Goal: Information Seeking & Learning: Learn about a topic

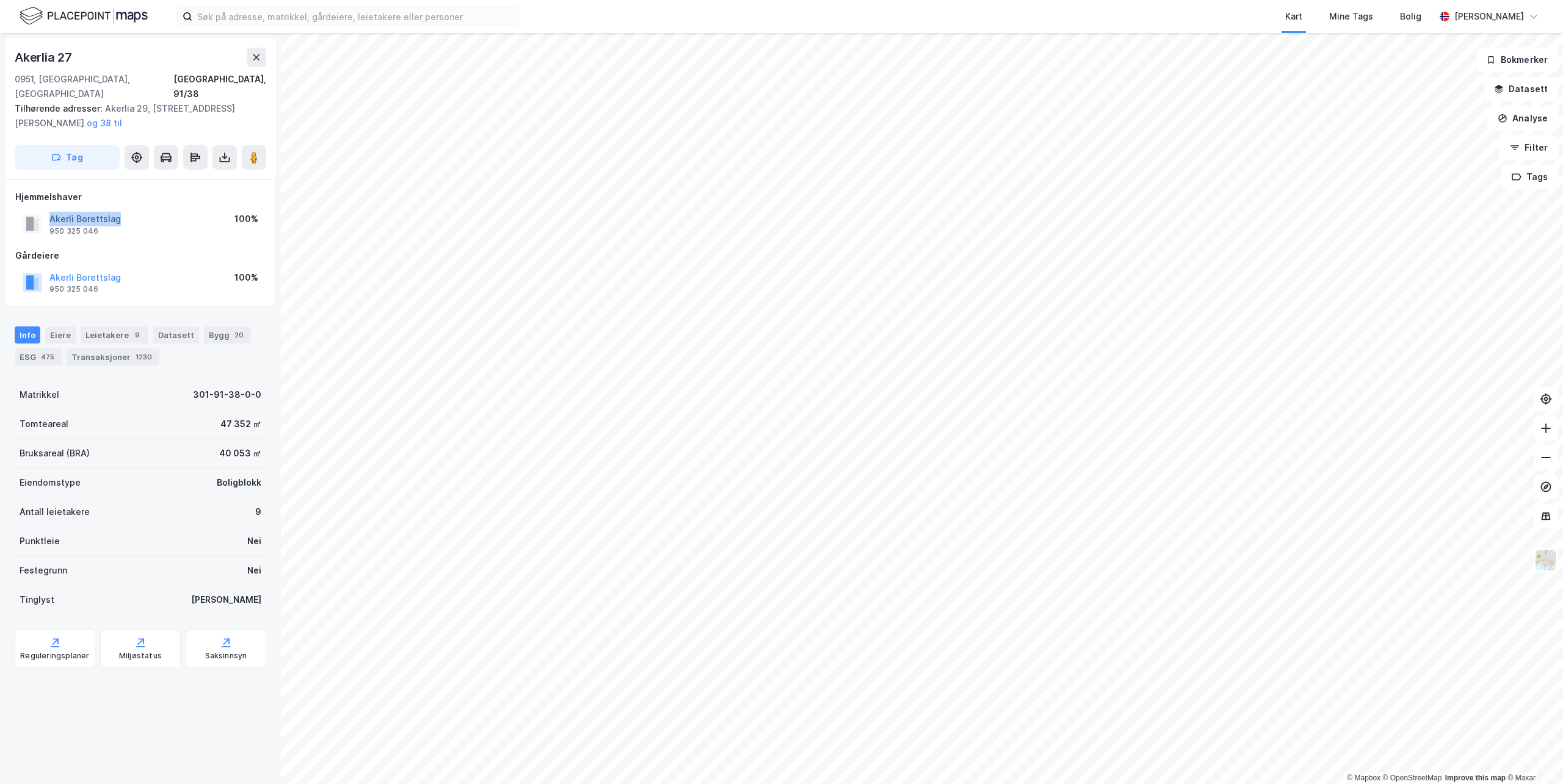
drag, startPoint x: 131, startPoint y: 205, endPoint x: 50, endPoint y: 202, distance: 81.1
click at [50, 209] on div "Akerli Borettslag 950 325 046 100%" at bounding box center [141, 224] width 250 height 29
drag, startPoint x: 50, startPoint y: 202, endPoint x: 72, endPoint y: 209, distance: 23.1
click at [72, 212] on div "Akerli Borettslag" at bounding box center [85, 219] width 72 height 14
click at [0, 0] on button "Akerli Borettslag" at bounding box center [0, 0] width 0 height 0
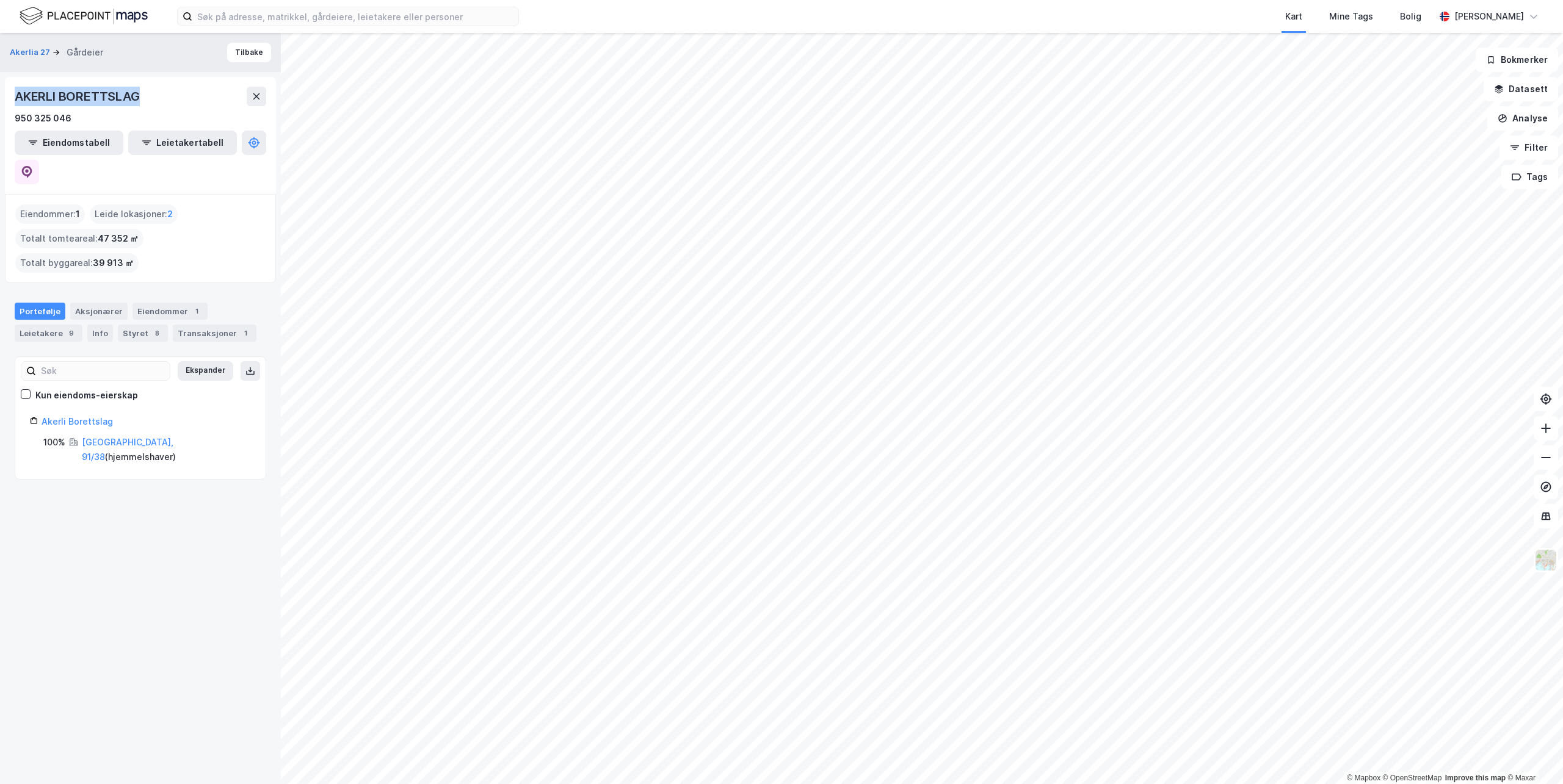
drag, startPoint x: 37, startPoint y: 84, endPoint x: 14, endPoint y: 98, distance: 26.9
click at [14, 98] on div "AKERLI BORETTSLAG" at bounding box center [78, 96] width 128 height 20
copy div "AKERLI BORETTSLAG"
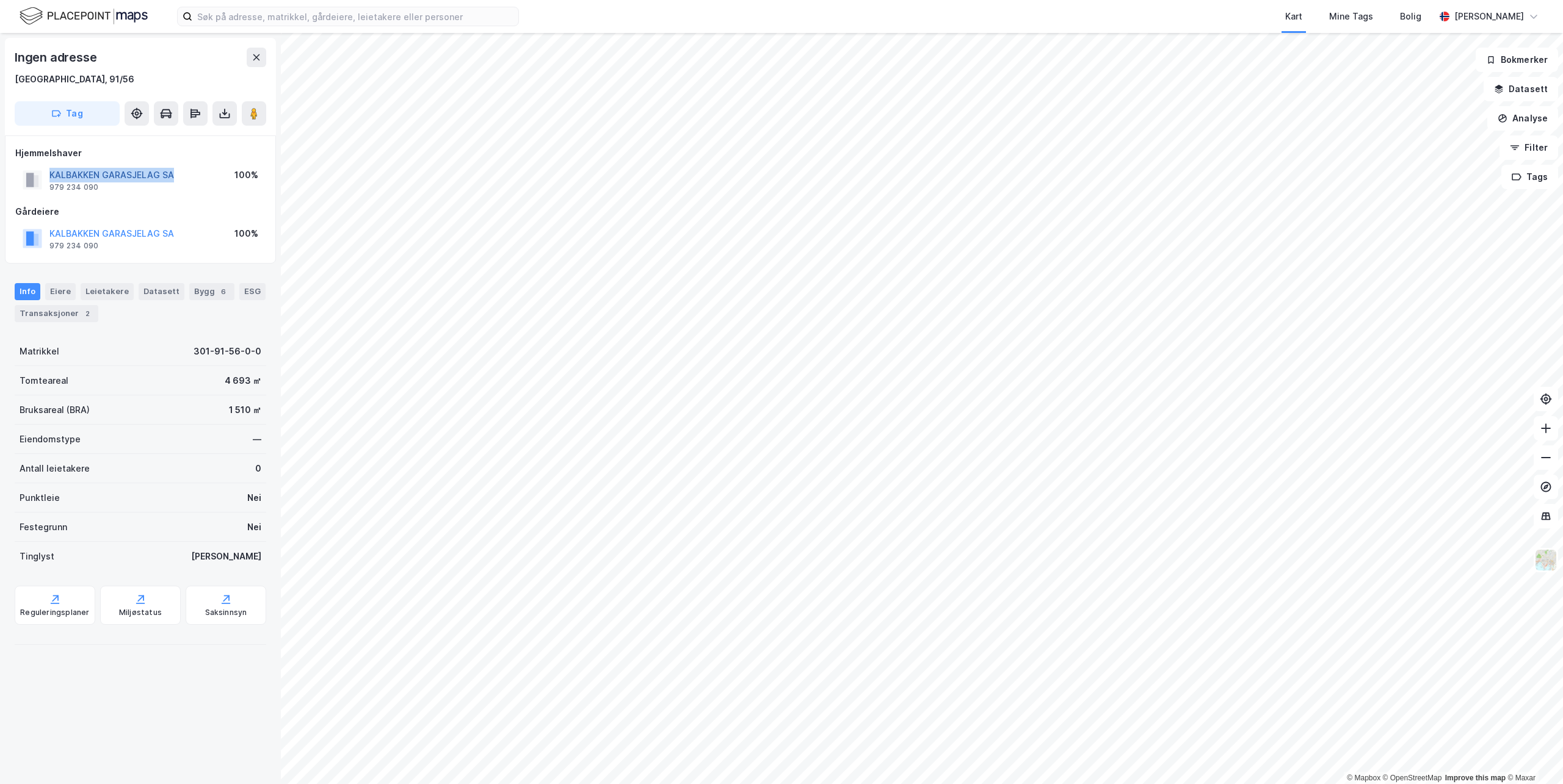
drag, startPoint x: 175, startPoint y: 178, endPoint x: 49, endPoint y: 175, distance: 126.0
click at [49, 175] on div "KALBAKKEN GARASJELAG SA 979 234 090 100%" at bounding box center [141, 180] width 250 height 29
copy button "KALBAKKEN GARASJELAG SA"
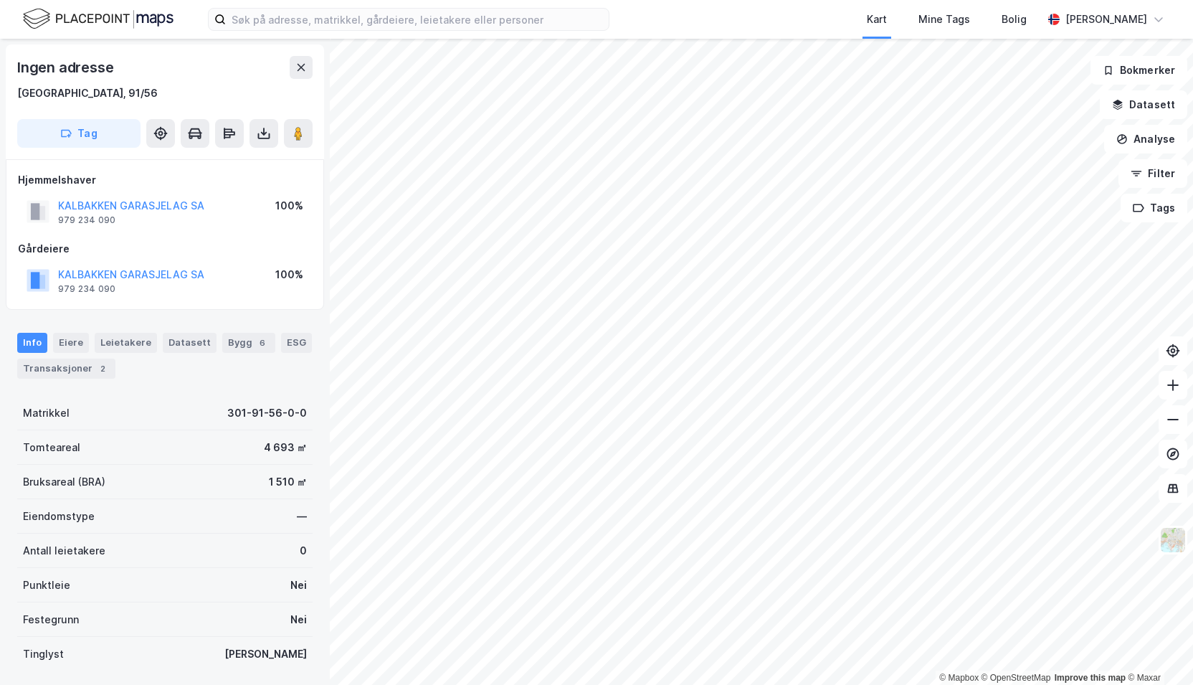
click at [603, 685] on html "Kart Mine Tags Bolig [PERSON_NAME] © Mapbox © OpenStreetMap Improve this map © …" at bounding box center [596, 342] width 1193 height 685
